Goal: Obtain resource: Obtain resource

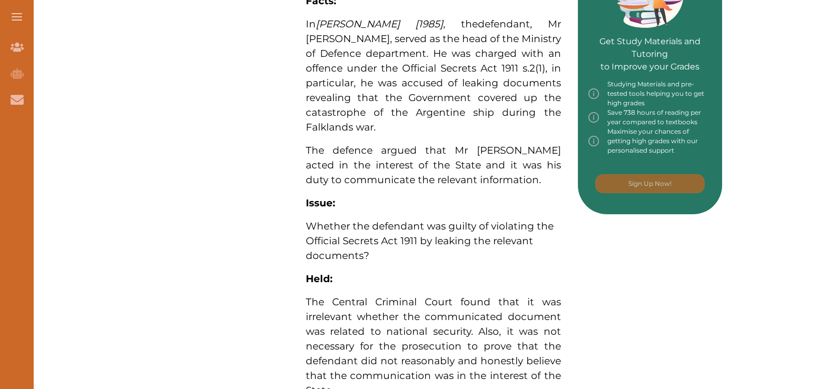
scroll to position [527, 0]
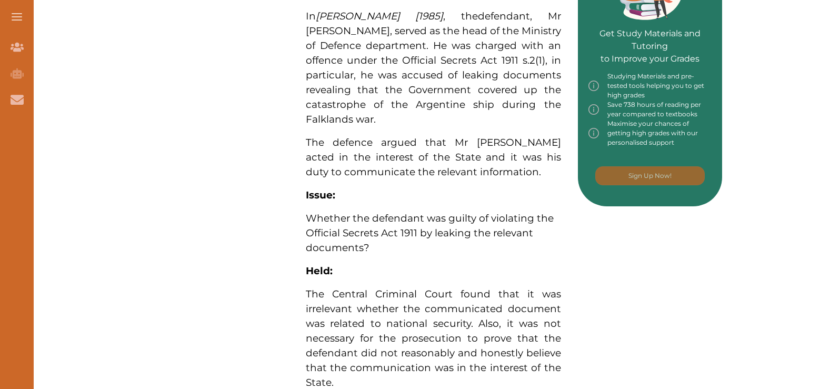
drag, startPoint x: 308, startPoint y: 212, endPoint x: 389, endPoint y: 214, distance: 81.6
click at [389, 214] on div "[PERSON_NAME] [1985] concerns the conviction of civil servant for leaking secre…" at bounding box center [433, 156] width 289 height 946
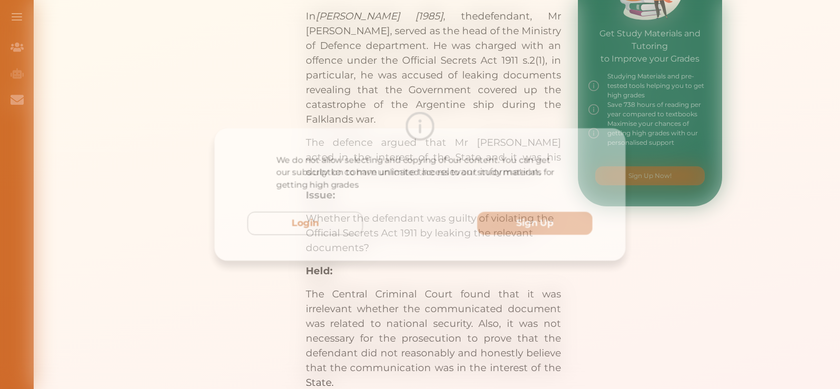
click at [394, 104] on div "We do not allow selecting and copying of our content. You can get our subscript…" at bounding box center [420, 194] width 840 height 389
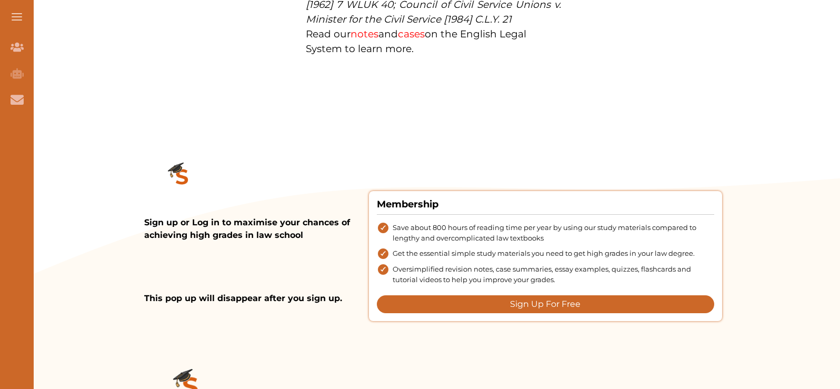
scroll to position [1106, 0]
